Goal: Information Seeking & Learning: Learn about a topic

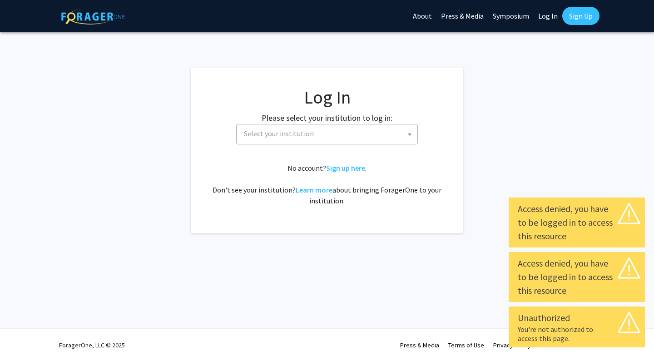
select select
drag, startPoint x: 307, startPoint y: 125, endPoint x: 307, endPoint y: 131, distance: 6.4
click at [307, 125] on span "Select your institution" at bounding box center [328, 133] width 177 height 19
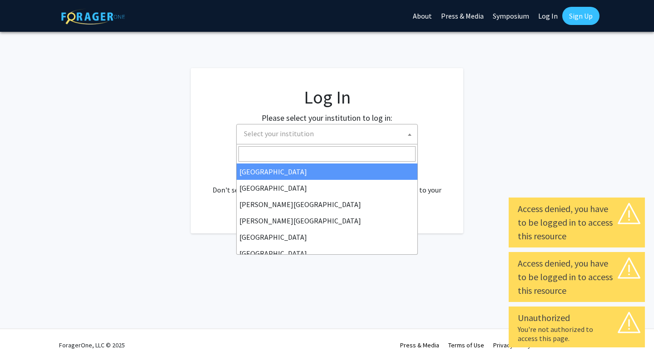
click at [307, 132] on span "Select your institution" at bounding box center [279, 133] width 70 height 9
type input "u"
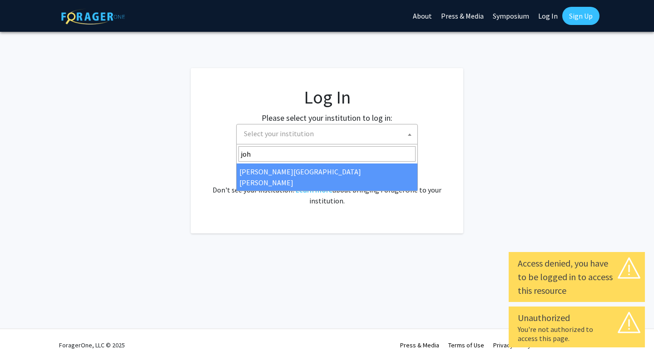
type input "joh"
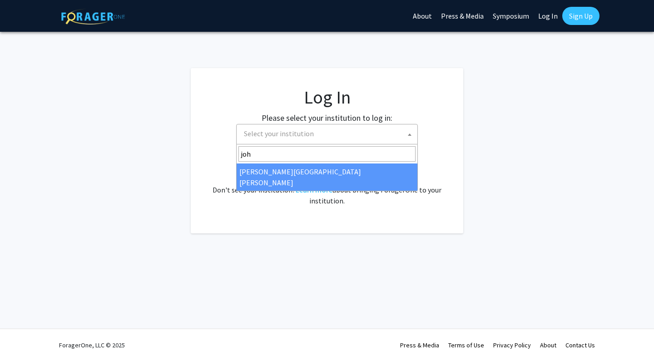
select select "1"
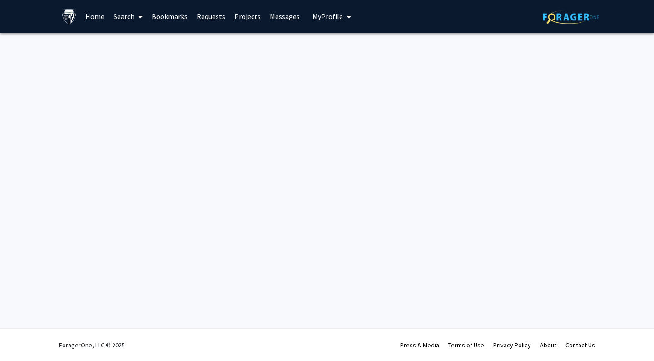
click at [95, 16] on link "Home" at bounding box center [95, 16] width 28 height 32
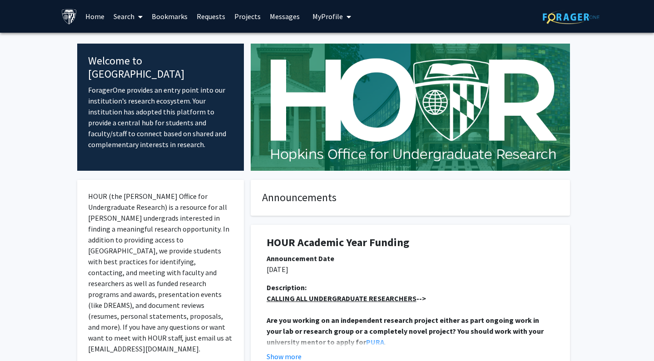
click at [125, 17] on link "Search" at bounding box center [128, 16] width 38 height 32
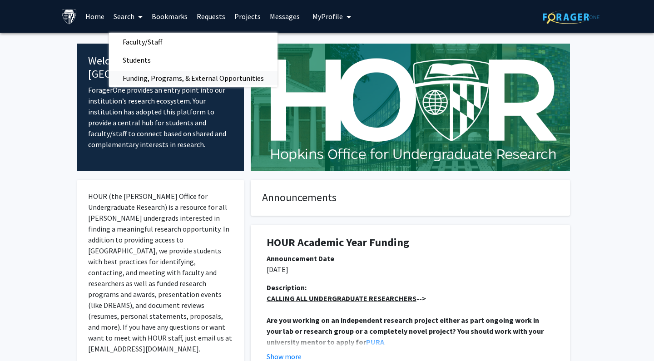
click at [189, 75] on span "Funding, Programs, & External Opportunities" at bounding box center [193, 78] width 169 height 18
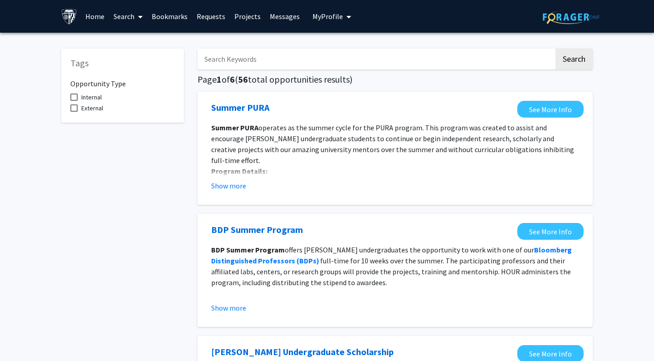
click at [234, 19] on link "Projects" at bounding box center [247, 16] width 35 height 32
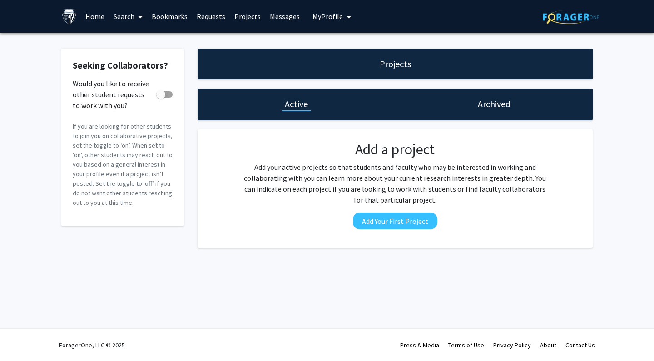
click at [176, 15] on link "Bookmarks" at bounding box center [169, 16] width 45 height 32
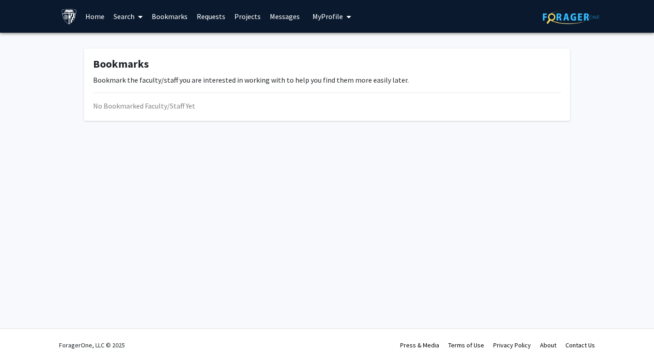
click at [136, 16] on span at bounding box center [138, 17] width 8 height 32
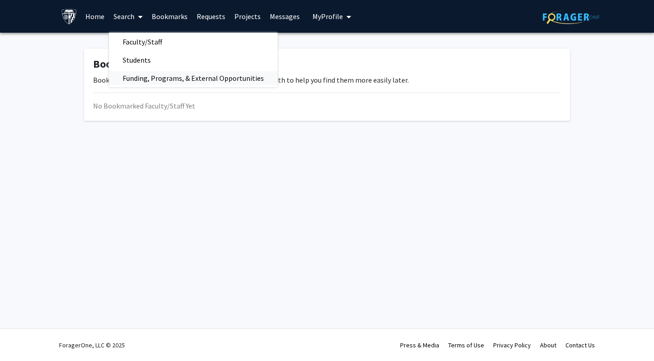
click at [185, 79] on span "Funding, Programs, & External Opportunities" at bounding box center [193, 78] width 169 height 18
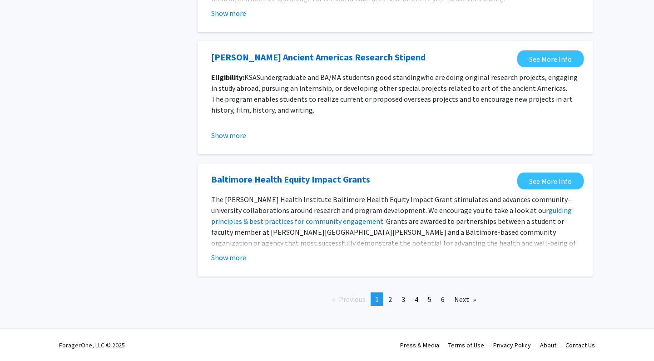
scroll to position [1003, 0]
click at [461, 297] on link "Next page" at bounding box center [465, 299] width 31 height 14
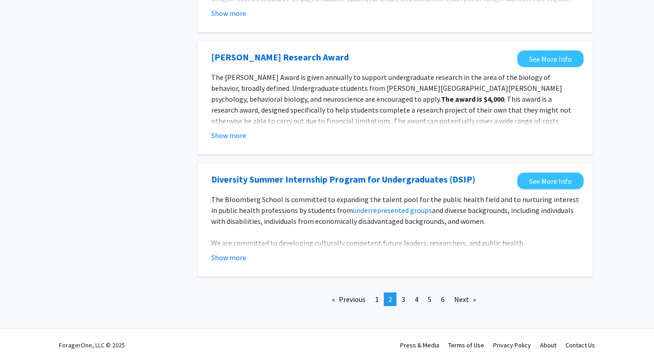
scroll to position [1040, 0]
click at [431, 297] on span "5" at bounding box center [430, 299] width 4 height 9
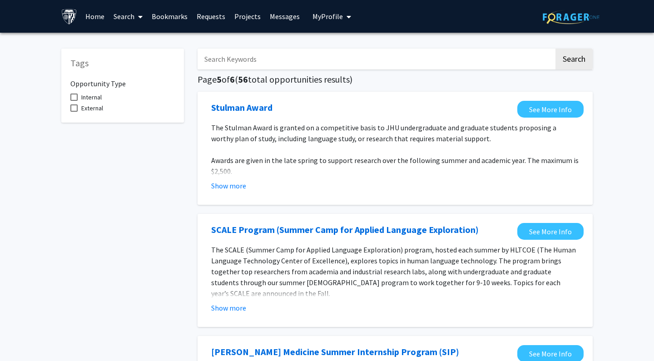
click at [143, 15] on icon at bounding box center [140, 16] width 5 height 7
